Goal: Information Seeking & Learning: Find specific fact

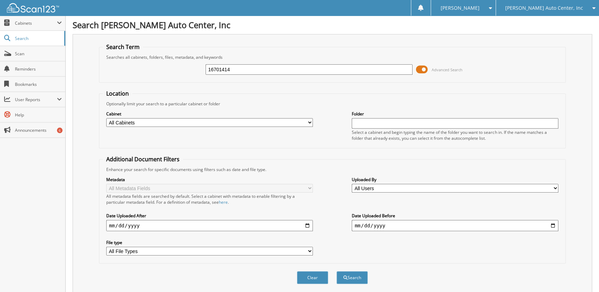
click at [221, 70] on input "16701414" at bounding box center [309, 69] width 207 height 10
click at [221, 70] on input "1GTP2FEK4S1118409" at bounding box center [309, 69] width 207 height 10
type input "16700934"
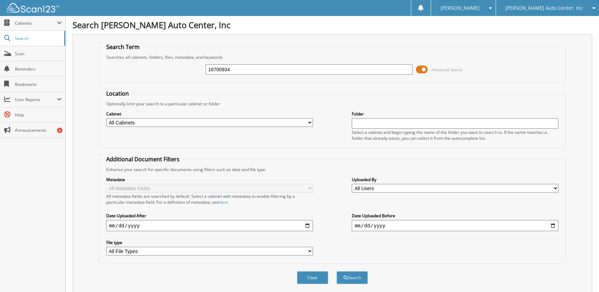
click at [337, 271] on button "Search" at bounding box center [352, 277] width 31 height 13
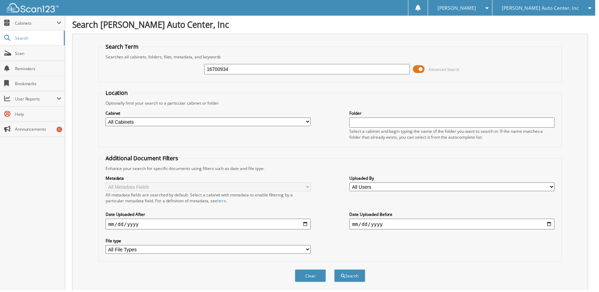
click at [425, 69] on span at bounding box center [422, 69] width 12 height 10
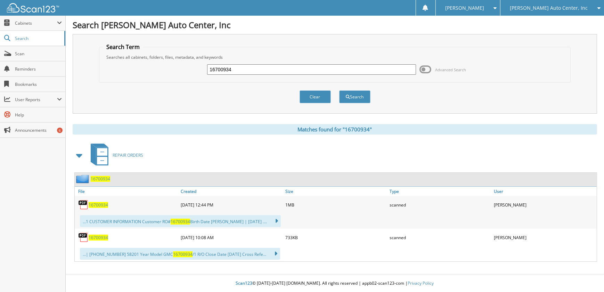
click at [102, 232] on div "16700934" at bounding box center [127, 237] width 104 height 14
click at [101, 238] on span "16700934" at bounding box center [98, 238] width 19 height 6
click at [245, 66] on input "16700934" at bounding box center [311, 69] width 208 height 10
paste input "2769"
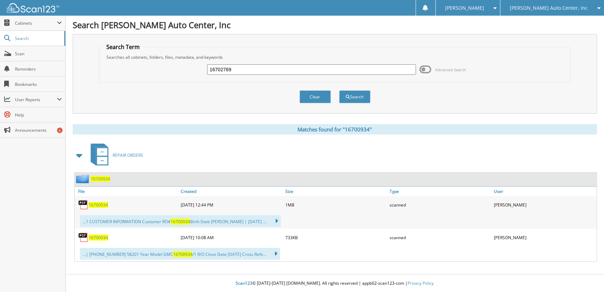
type input "16702769"
click at [339, 90] on button "Search" at bounding box center [354, 96] width 31 height 13
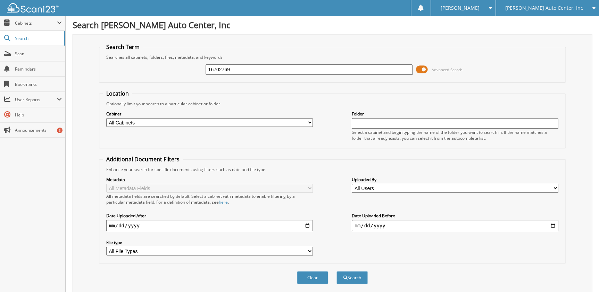
click at [427, 70] on span at bounding box center [422, 69] width 12 height 10
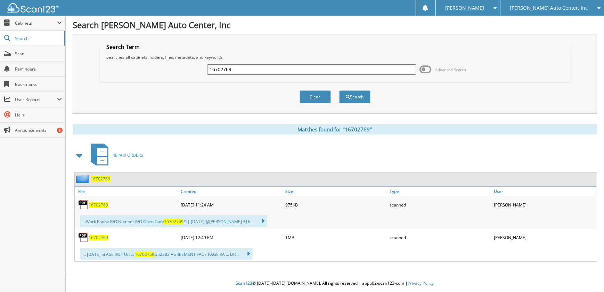
click at [101, 205] on span "16702769" at bounding box center [98, 205] width 19 height 6
click at [234, 70] on input "16702769" at bounding box center [311, 69] width 208 height 10
paste input "693436"
type input "16693436"
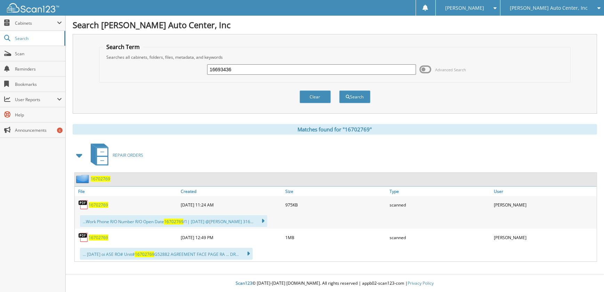
click at [339, 90] on button "Search" at bounding box center [354, 96] width 31 height 13
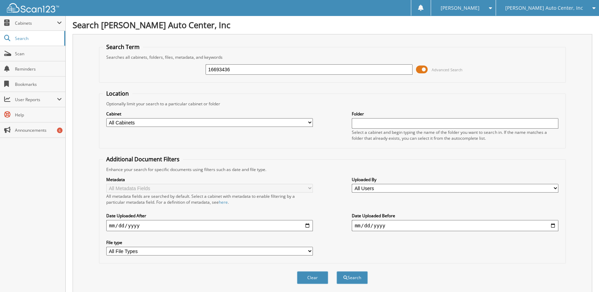
click at [426, 69] on span at bounding box center [422, 69] width 12 height 10
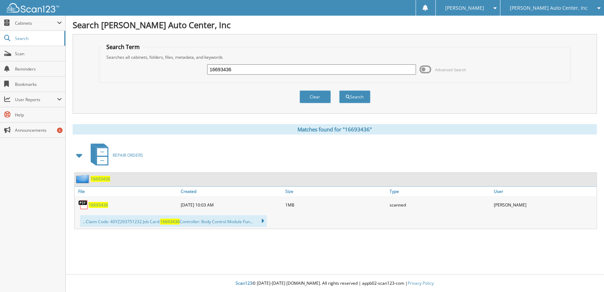
click at [104, 203] on span "16693436" at bounding box center [98, 205] width 19 height 6
click at [277, 69] on input "16693436" at bounding box center [311, 69] width 208 height 10
paste input "700769"
type input "16700769"
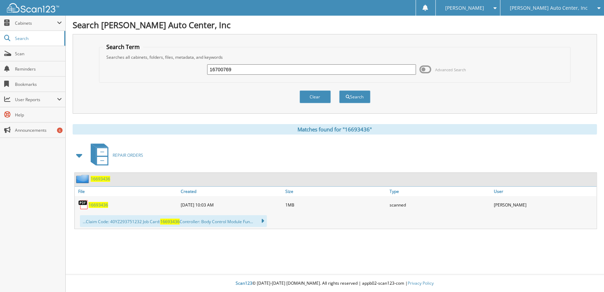
click at [339, 90] on button "Search" at bounding box center [354, 96] width 31 height 13
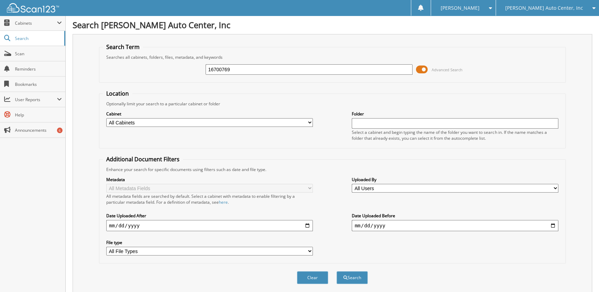
scroll to position [134, 0]
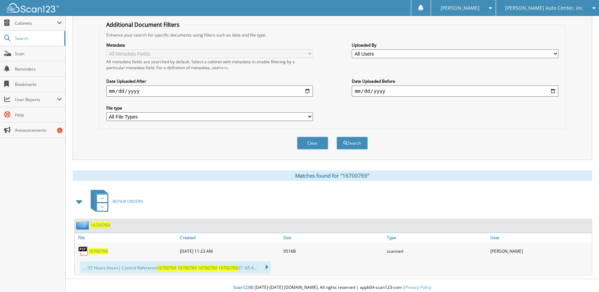
click at [101, 248] on span "16700769" at bounding box center [98, 251] width 19 height 6
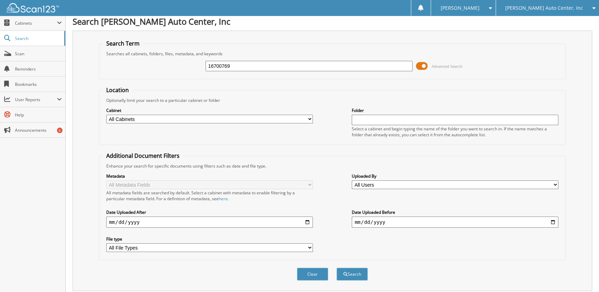
scroll to position [0, 0]
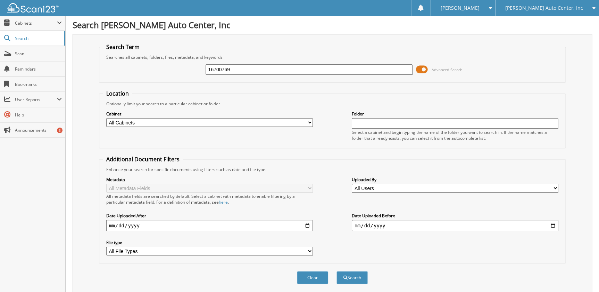
click at [284, 71] on input "16700769" at bounding box center [309, 69] width 207 height 10
paste input "2815"
type input "16702815"
click at [337, 271] on button "Search" at bounding box center [352, 277] width 31 height 13
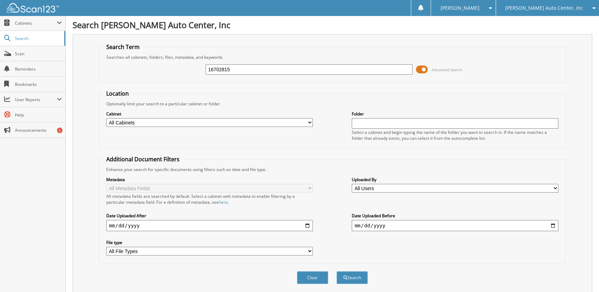
scroll to position [134, 0]
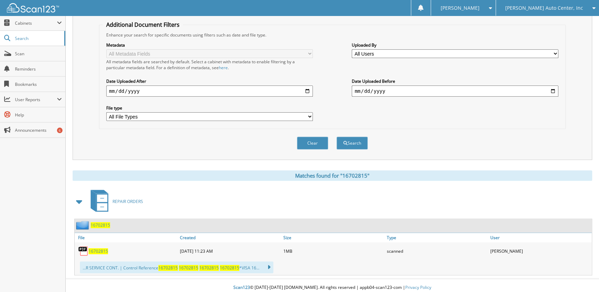
click at [97, 248] on span "16702815" at bounding box center [98, 251] width 19 height 6
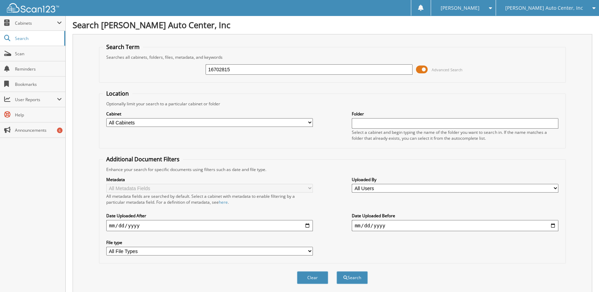
click at [321, 65] on input "16702815" at bounding box center [309, 69] width 207 height 10
paste input "560"
type input "16702560"
click at [337, 271] on button "Search" at bounding box center [352, 277] width 31 height 13
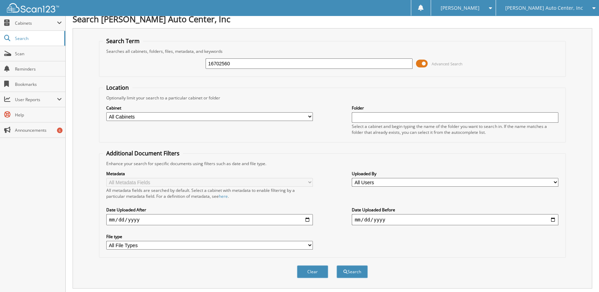
scroll to position [134, 0]
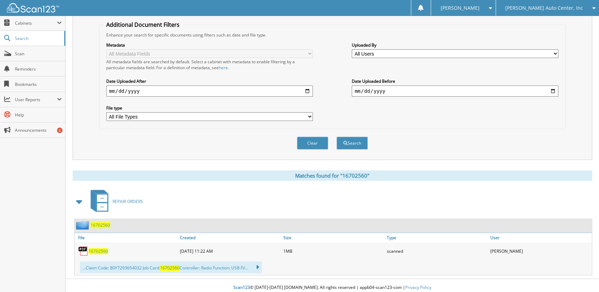
click at [101, 248] on span "16702560" at bounding box center [98, 251] width 19 height 6
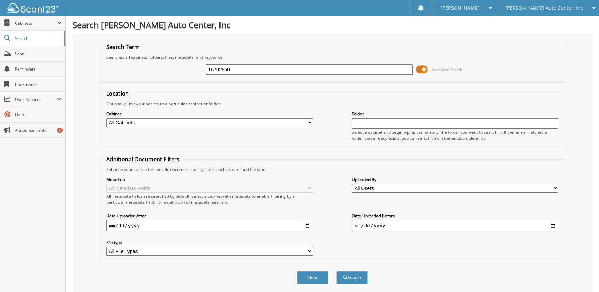
click at [307, 73] on input "16702560" at bounding box center [309, 69] width 207 height 10
paste input "619"
type input "16702619"
click at [337, 271] on button "Search" at bounding box center [352, 277] width 31 height 13
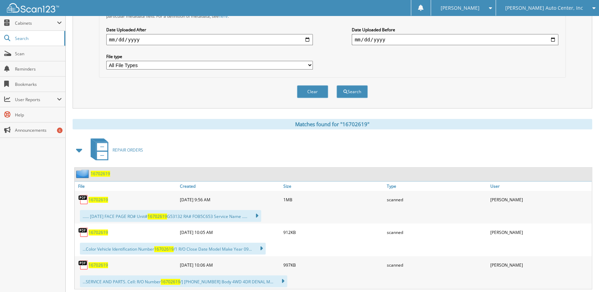
scroll to position [200, 0]
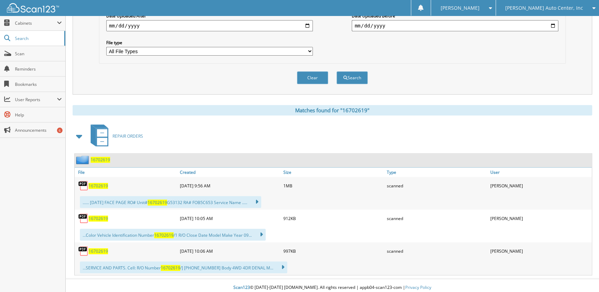
click at [101, 248] on span "16702619" at bounding box center [98, 251] width 19 height 6
click at [93, 183] on span "16702619" at bounding box center [98, 186] width 19 height 6
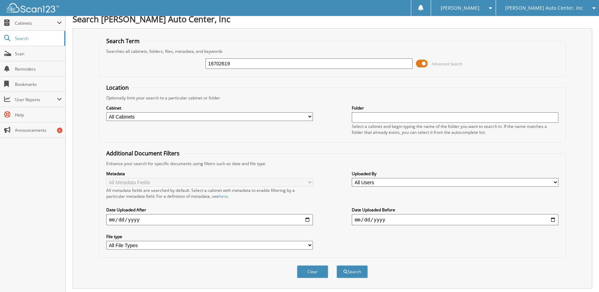
scroll to position [0, 0]
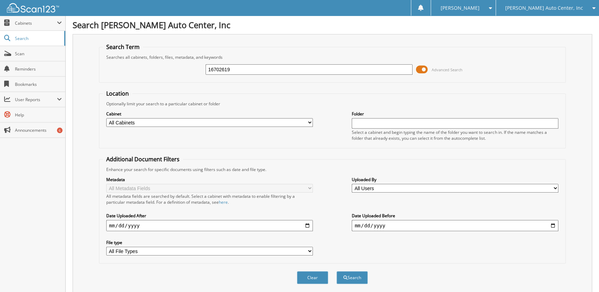
click at [334, 75] on div "16702619 Advanced Search" at bounding box center [332, 69] width 459 height 19
drag, startPoint x: 334, startPoint y: 75, endPoint x: 330, endPoint y: 72, distance: 5.4
click at [330, 72] on input "16702619" at bounding box center [309, 69] width 207 height 10
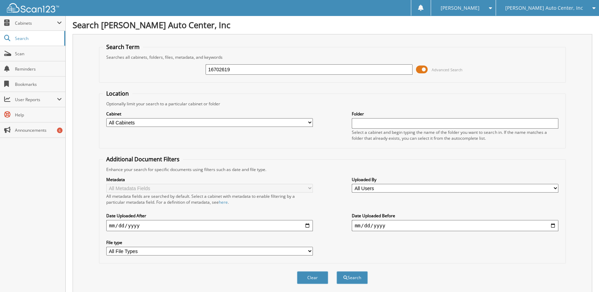
paste input "3043"
type input "16703043"
click at [337, 271] on button "Search" at bounding box center [352, 277] width 31 height 13
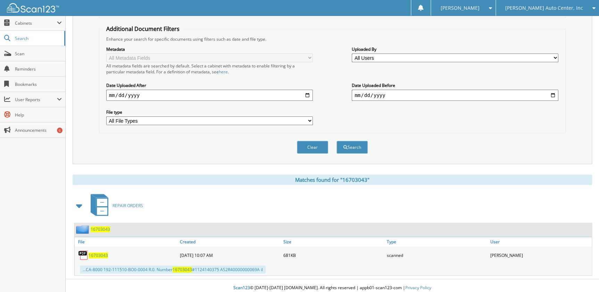
click at [98, 252] on span "16703043" at bounding box center [98, 255] width 19 height 6
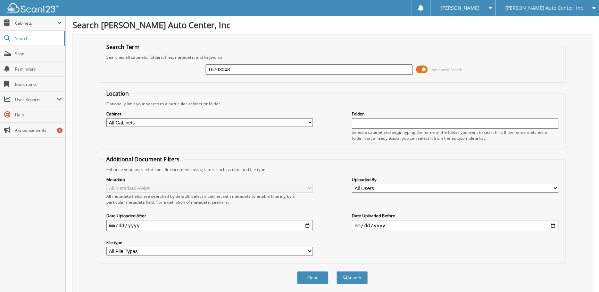
click at [259, 62] on div "16703043 Advanced Search" at bounding box center [332, 69] width 459 height 19
click at [254, 69] on input "16703043" at bounding box center [309, 69] width 207 height 10
paste input "698746"
type input "16698746"
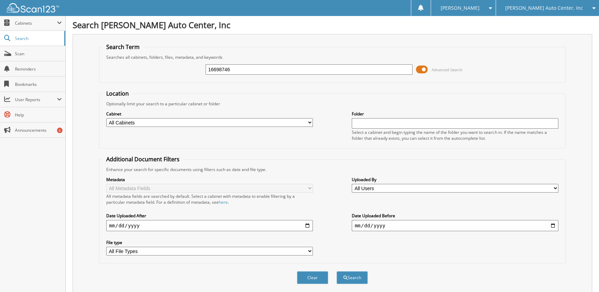
click at [337, 271] on button "Search" at bounding box center [352, 277] width 31 height 13
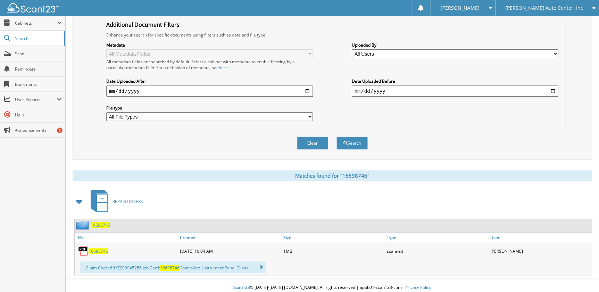
click at [101, 248] on span "16698746" at bounding box center [98, 251] width 19 height 6
